Goal: Task Accomplishment & Management: Manage account settings

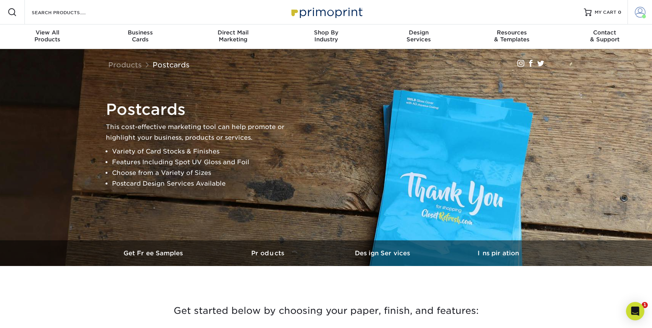
click at [638, 10] on span at bounding box center [640, 12] width 11 height 11
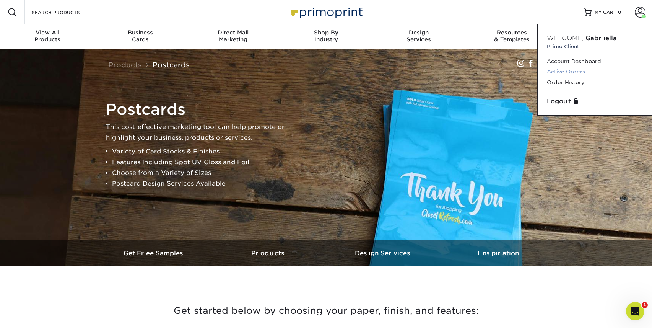
click at [561, 71] on link "Active Orders" at bounding box center [595, 72] width 96 height 10
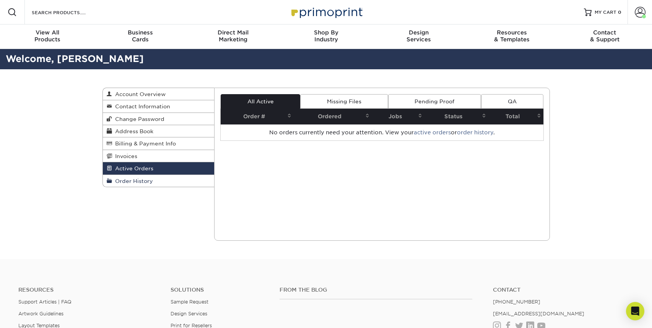
click at [138, 179] on span "Order History" at bounding box center [132, 181] width 41 height 6
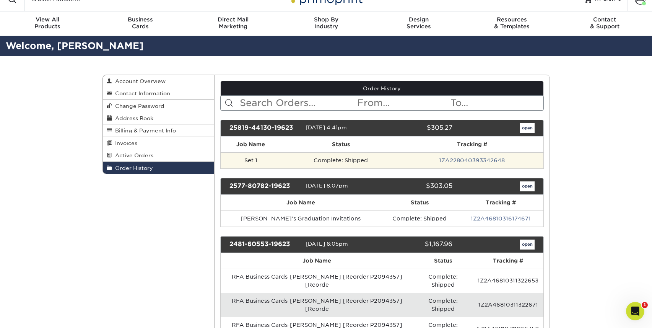
scroll to position [28, 0]
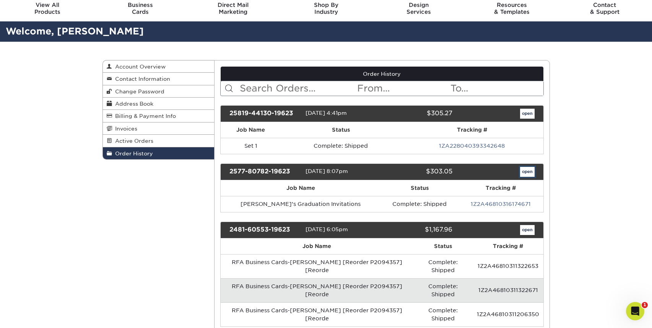
click at [527, 171] on link "open" at bounding box center [527, 172] width 15 height 10
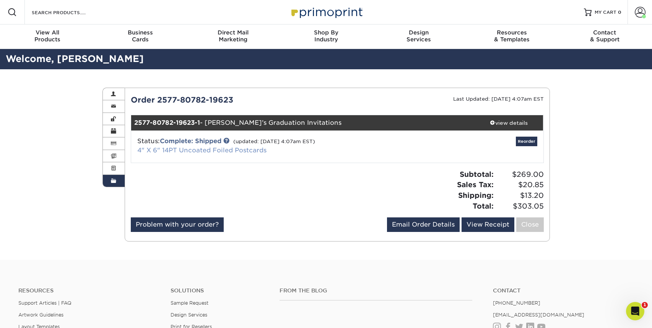
click at [196, 152] on link "4" X 6" 14PT Uncoated Foiled Postcards" at bounding box center [201, 149] width 129 height 7
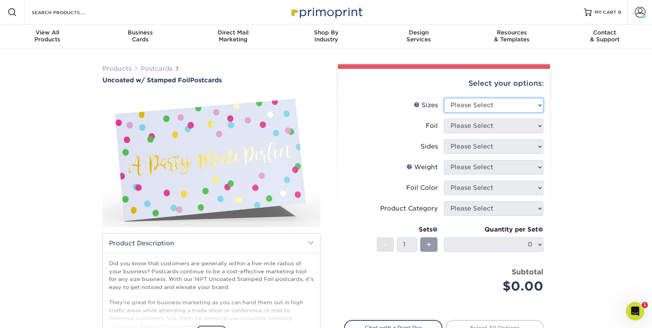
click at [479, 108] on select "Please Select 4" x 6" 4.25" x 5.5" 4.25" x 6" 5" x 7"" at bounding box center [493, 105] width 99 height 15
click at [641, 12] on span at bounding box center [640, 12] width 11 height 11
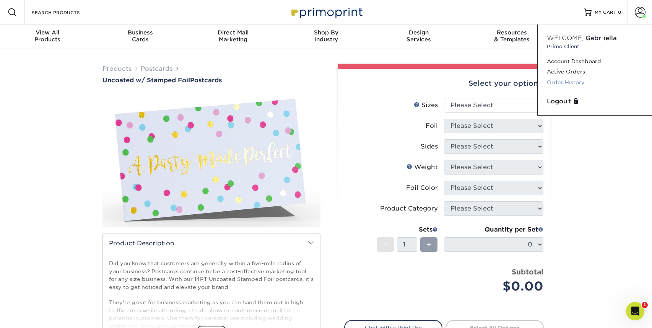
click at [568, 81] on link "Order History" at bounding box center [595, 82] width 96 height 10
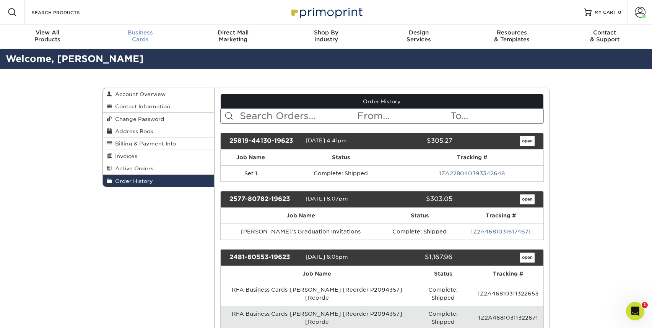
click at [148, 35] on span "Business" at bounding box center [140, 32] width 93 height 7
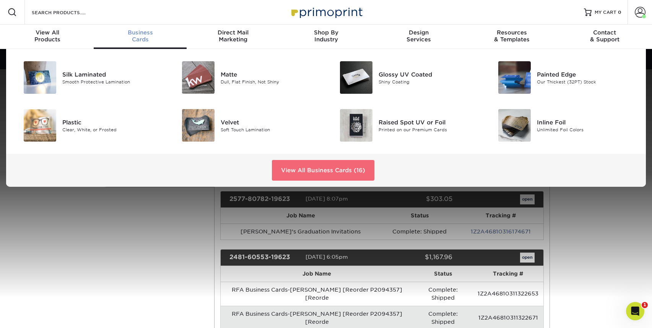
click at [295, 167] on link "View All Business Cards (16)" at bounding box center [323, 170] width 102 height 21
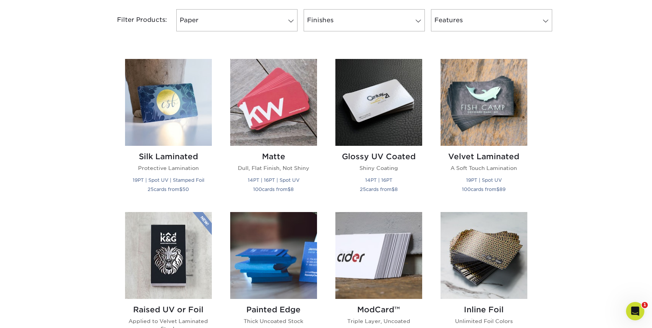
scroll to position [362, 0]
